Goal: Task Accomplishment & Management: Manage account settings

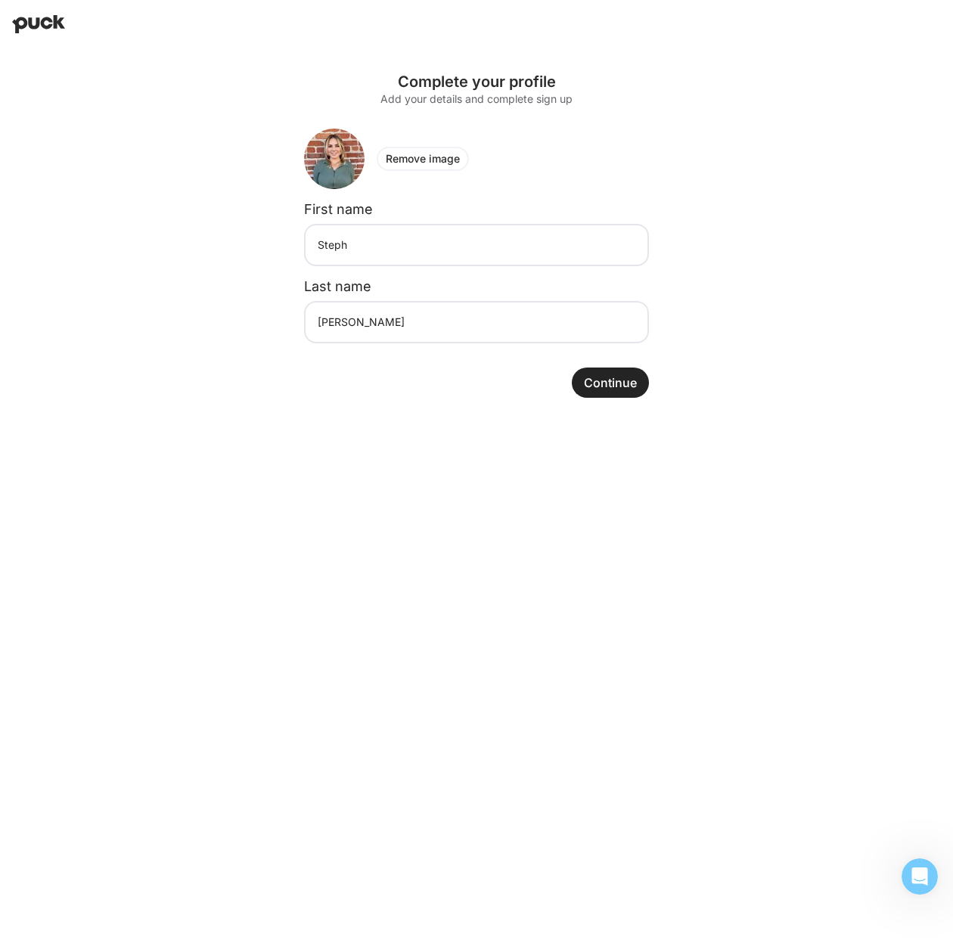
click at [607, 379] on button "Continue" at bounding box center [610, 383] width 77 height 30
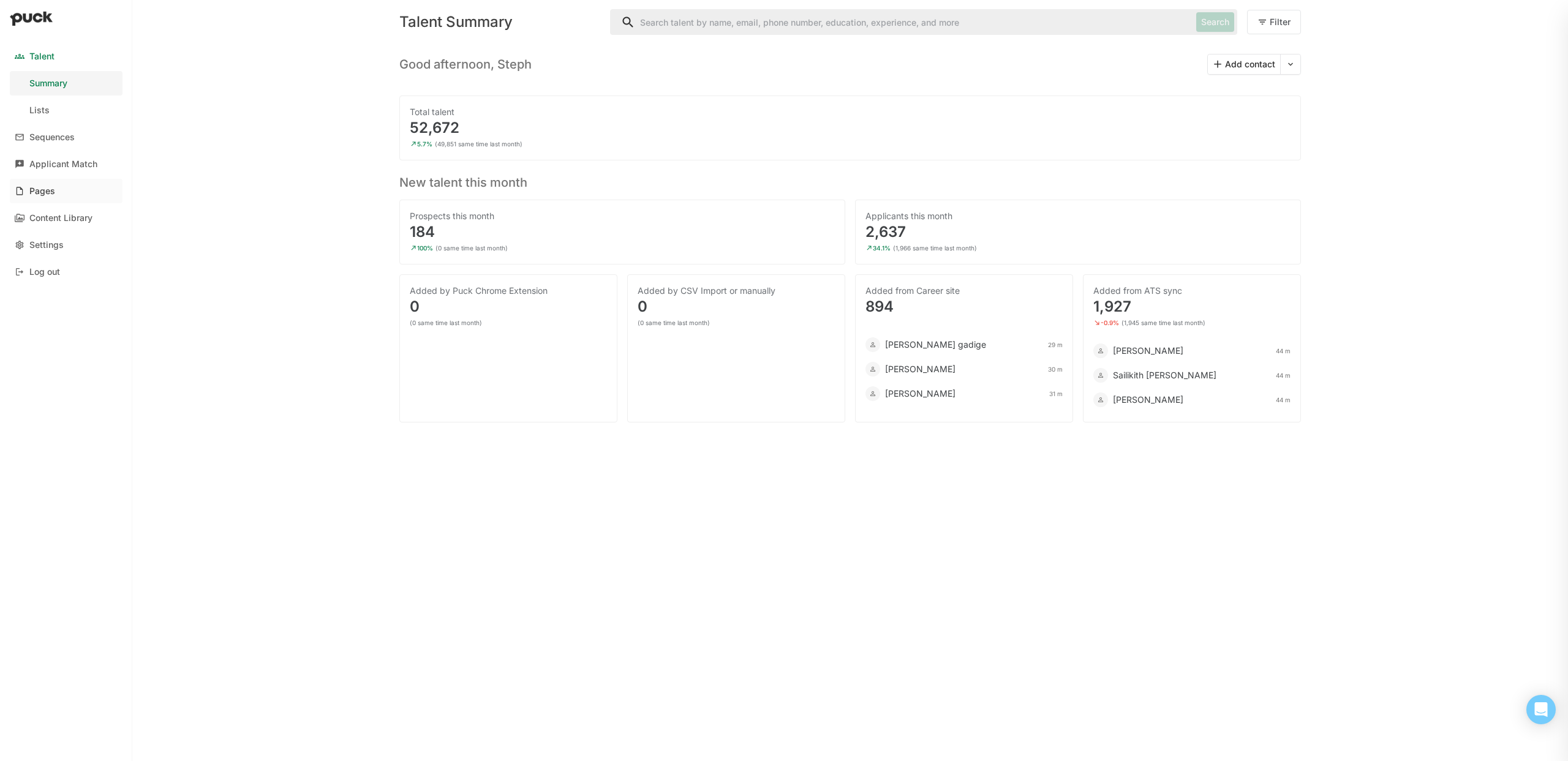
click at [41, 200] on link "Pages" at bounding box center [66, 191] width 113 height 24
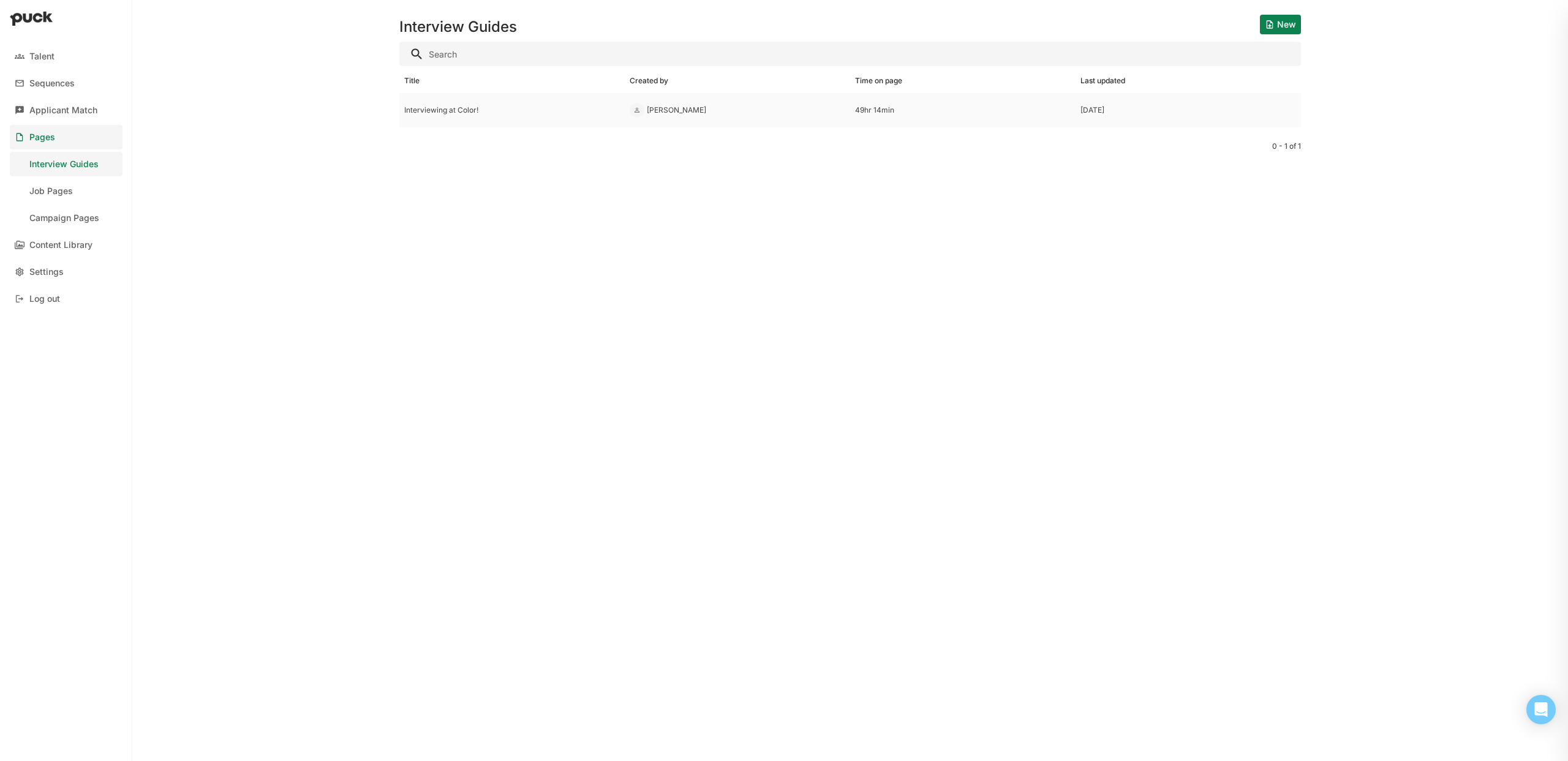
click at [451, 109] on div "Interviewing at Color!" at bounding box center [512, 110] width 215 height 9
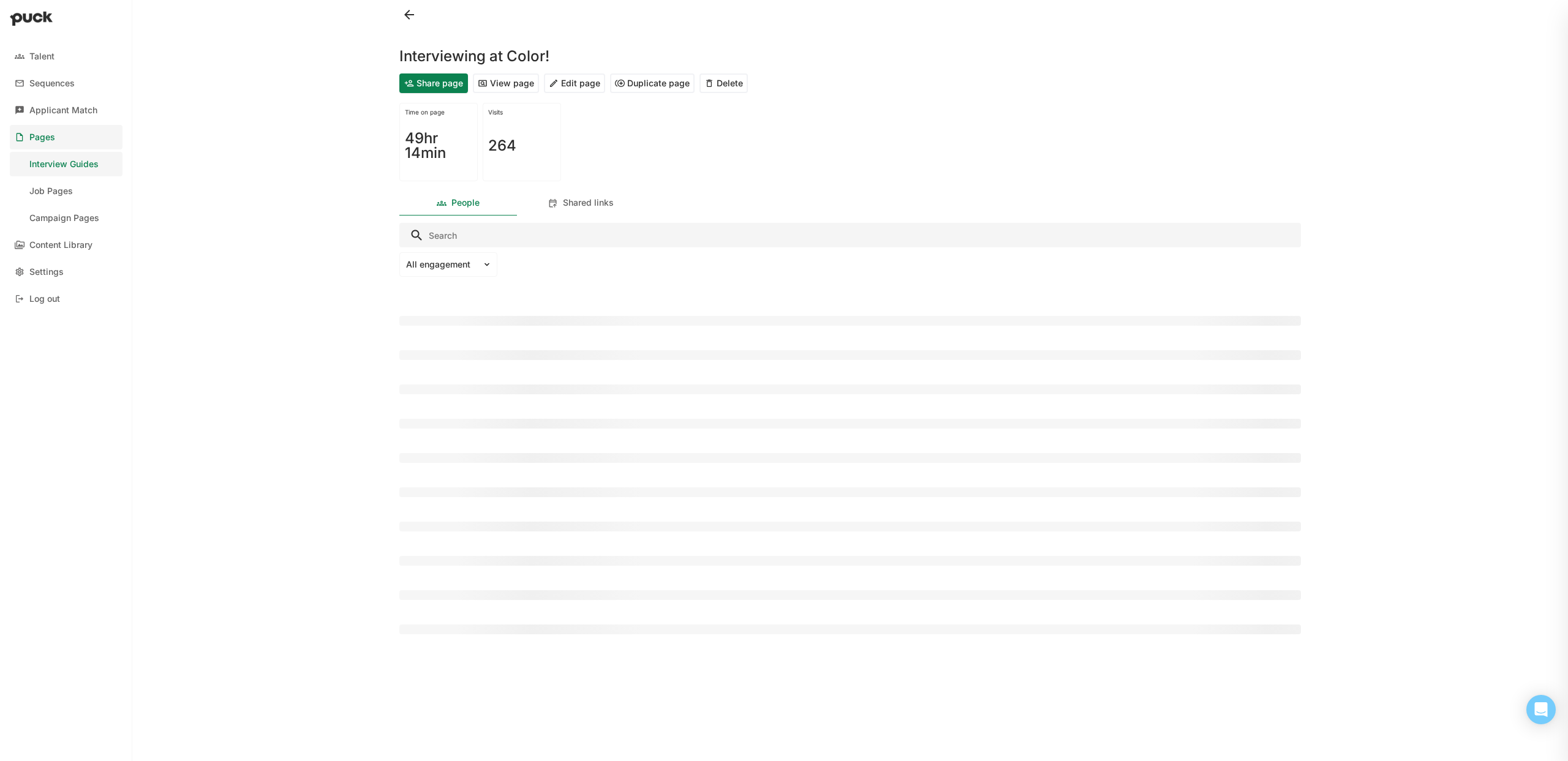
click at [501, 84] on button "View page" at bounding box center [506, 83] width 66 height 19
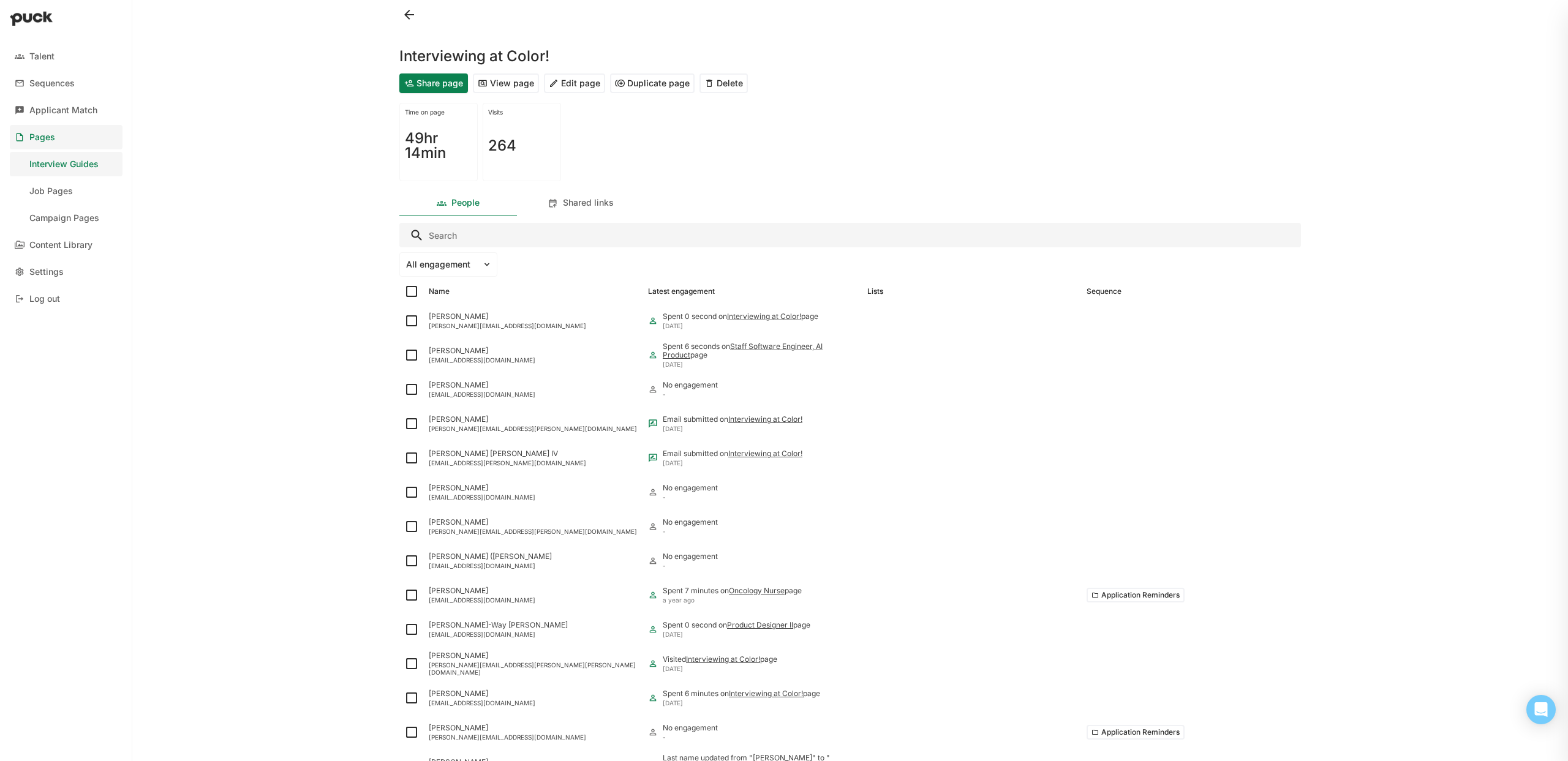
click at [574, 85] on button "Edit page" at bounding box center [575, 83] width 62 height 19
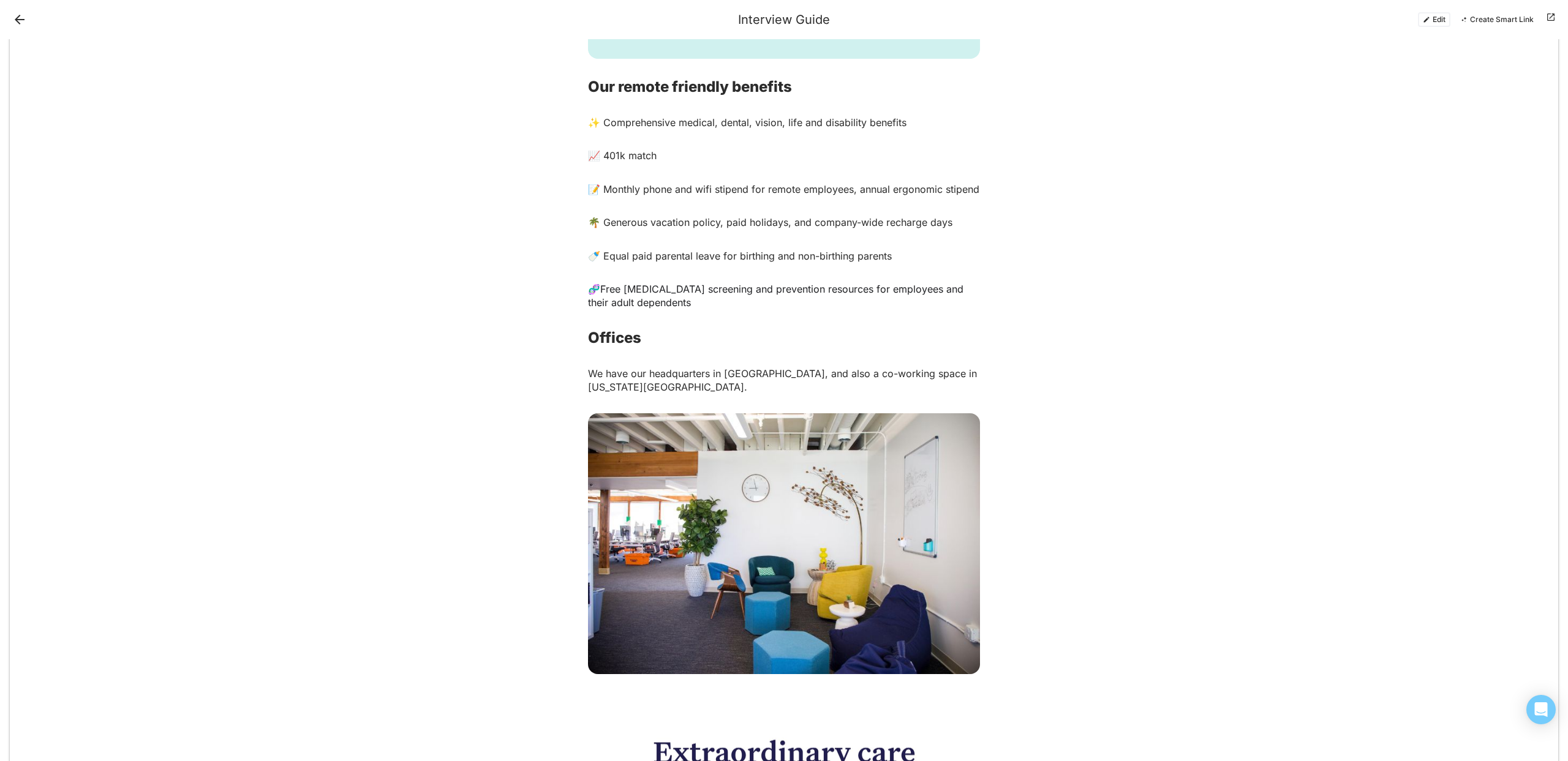
scroll to position [4765, 0]
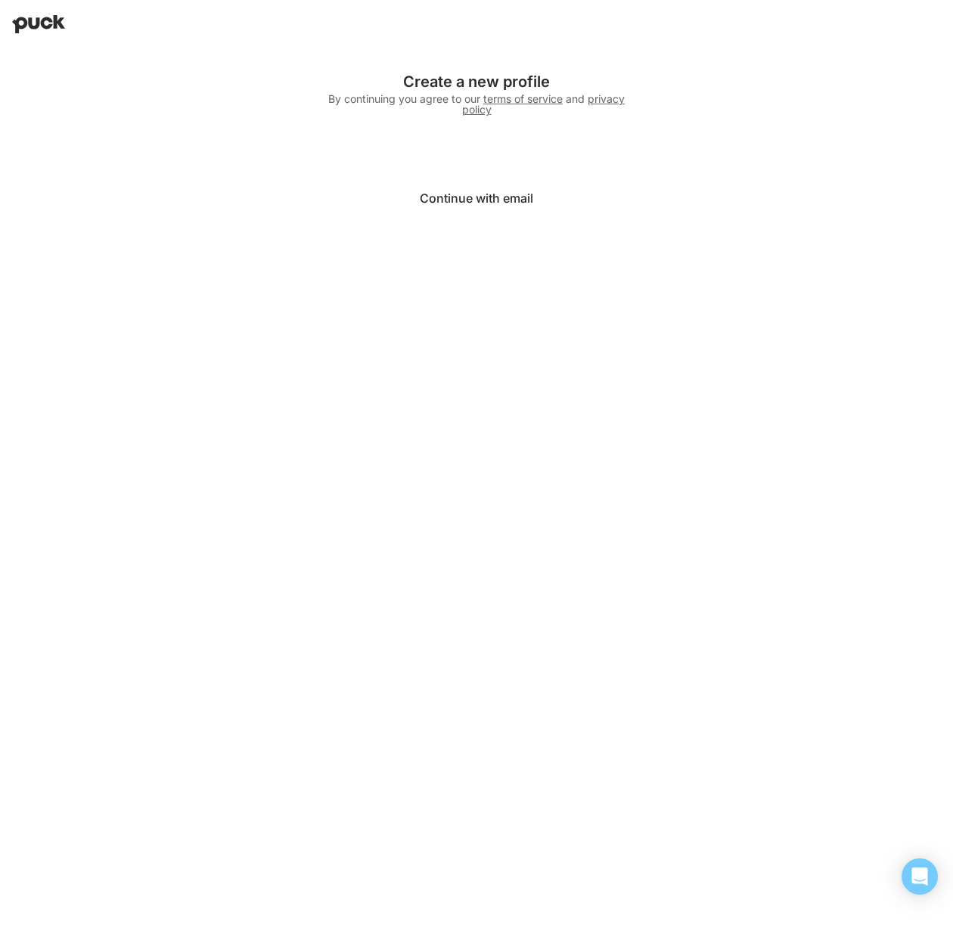
click at [461, 203] on button "Continue with email" at bounding box center [476, 198] width 303 height 36
